Goal: Navigation & Orientation: Understand site structure

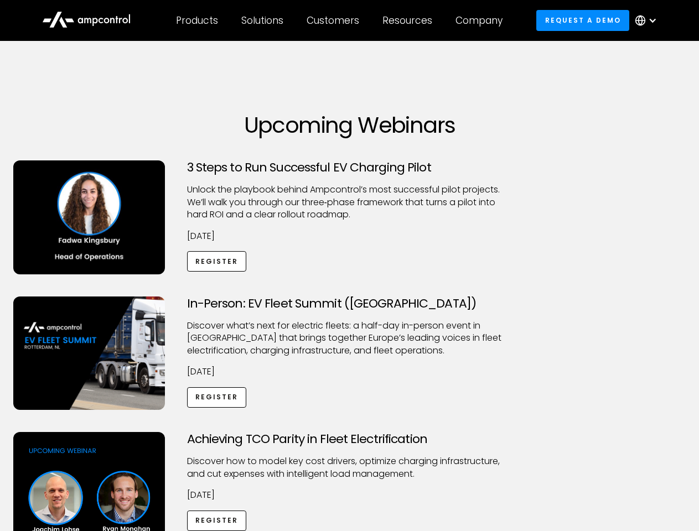
click at [340, 20] on div "Customers" at bounding box center [333, 20] width 53 height 12
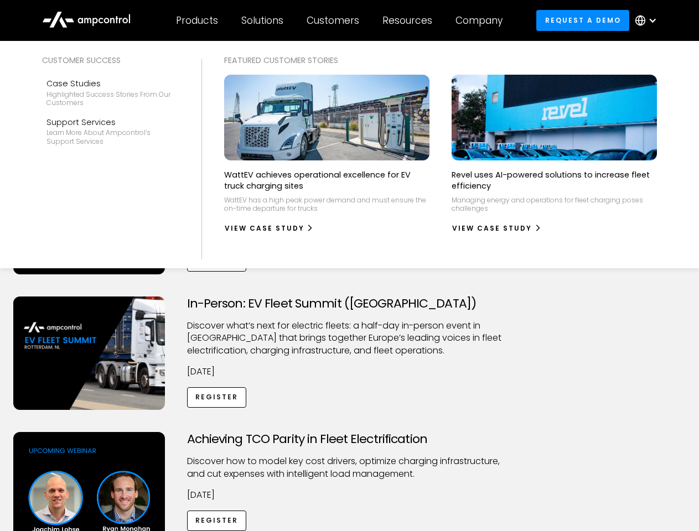
click at [196, 20] on div "Products" at bounding box center [197, 20] width 42 height 12
click at [263, 20] on div "Solutions" at bounding box center [262, 20] width 42 height 12
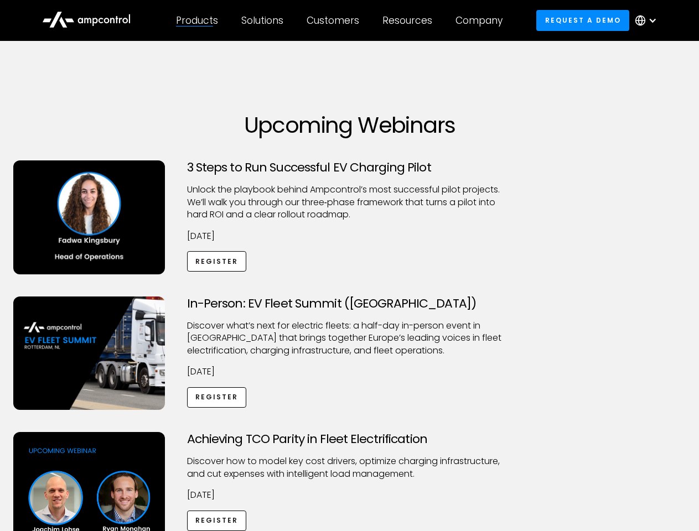
click at [335, 20] on div "Customers" at bounding box center [333, 20] width 53 height 12
click at [410, 20] on div "Resources" at bounding box center [407, 20] width 50 height 12
click at [483, 20] on div "Company" at bounding box center [478, 20] width 47 height 12
click at [649, 20] on div at bounding box center [652, 20] width 9 height 9
